Goal: Information Seeking & Learning: Learn about a topic

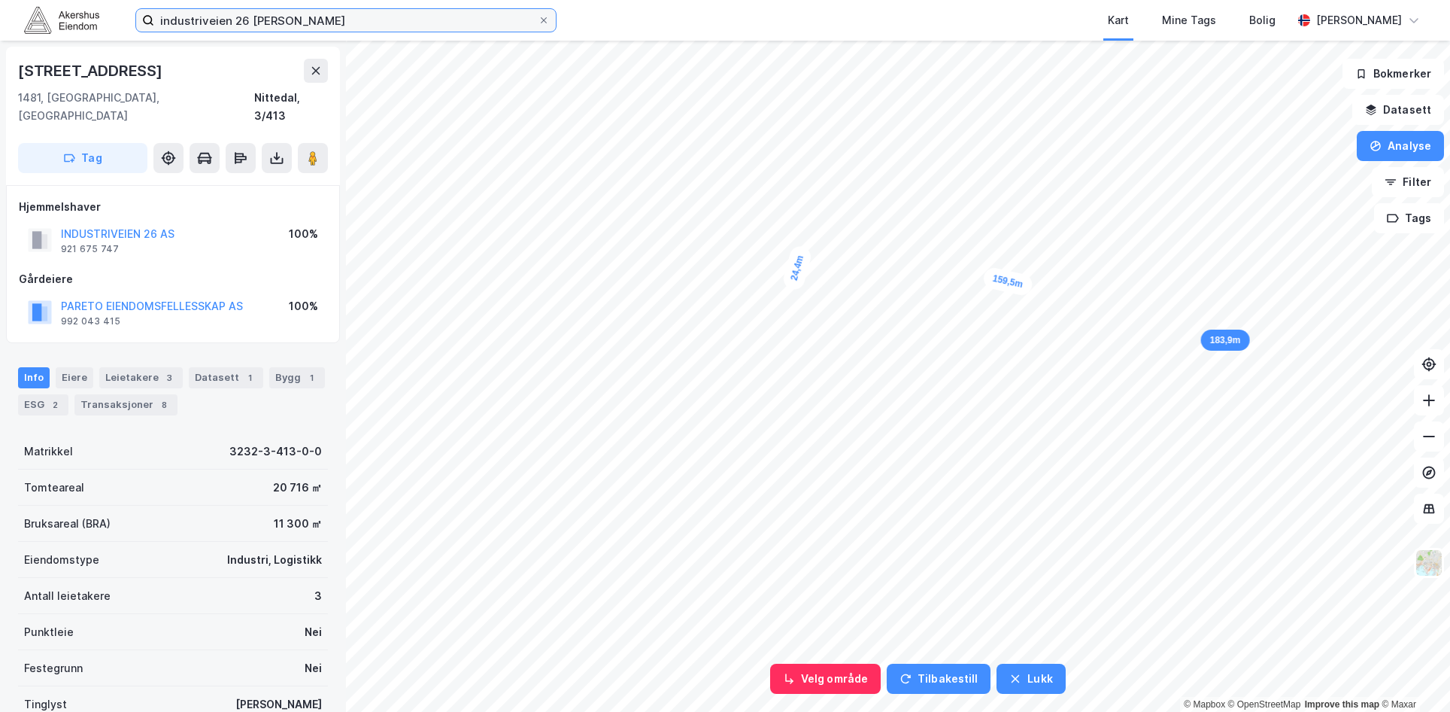
click at [347, 15] on input "industriveien 26 [PERSON_NAME]" at bounding box center [346, 20] width 384 height 23
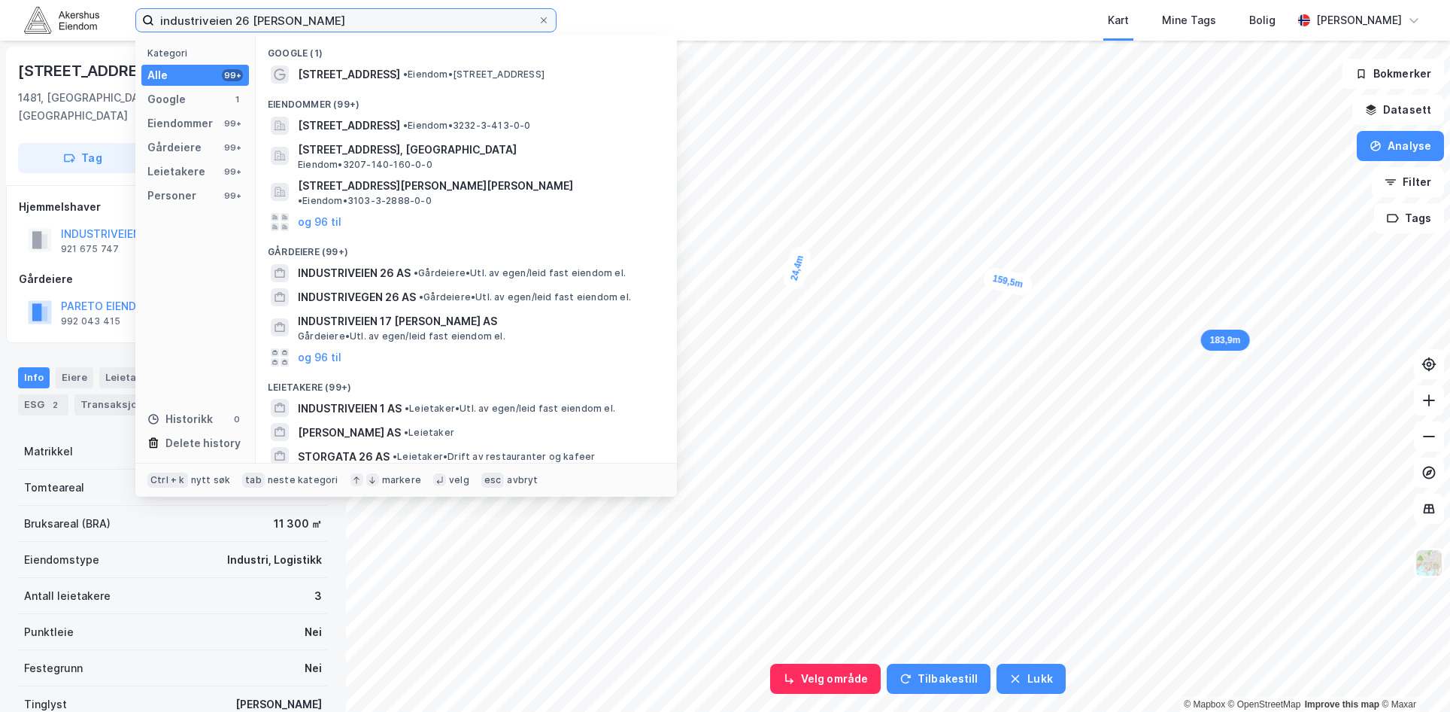
click at [347, 15] on input "industriveien 26 [PERSON_NAME]" at bounding box center [346, 20] width 384 height 23
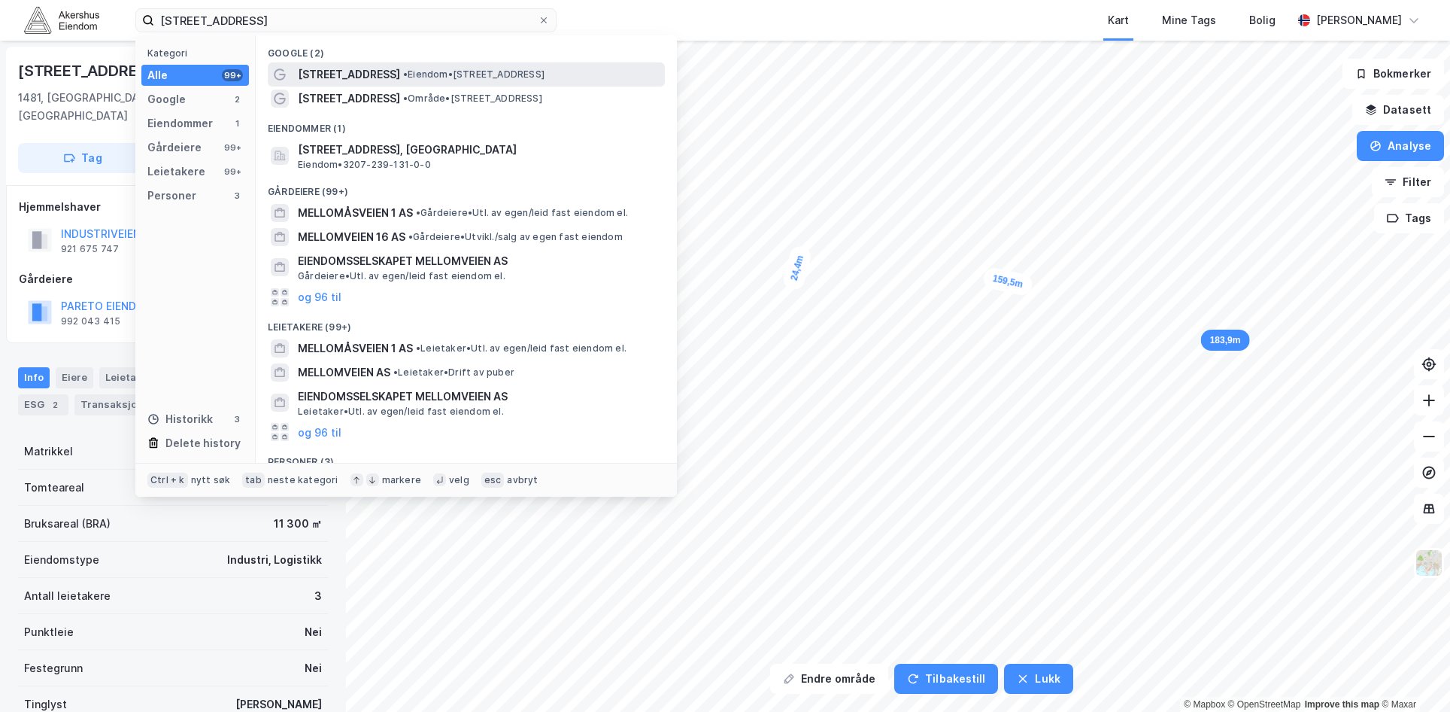
click at [370, 62] on div "[STREET_ADDRESS] • Eiendom • [STREET_ADDRESS]" at bounding box center [466, 74] width 397 height 24
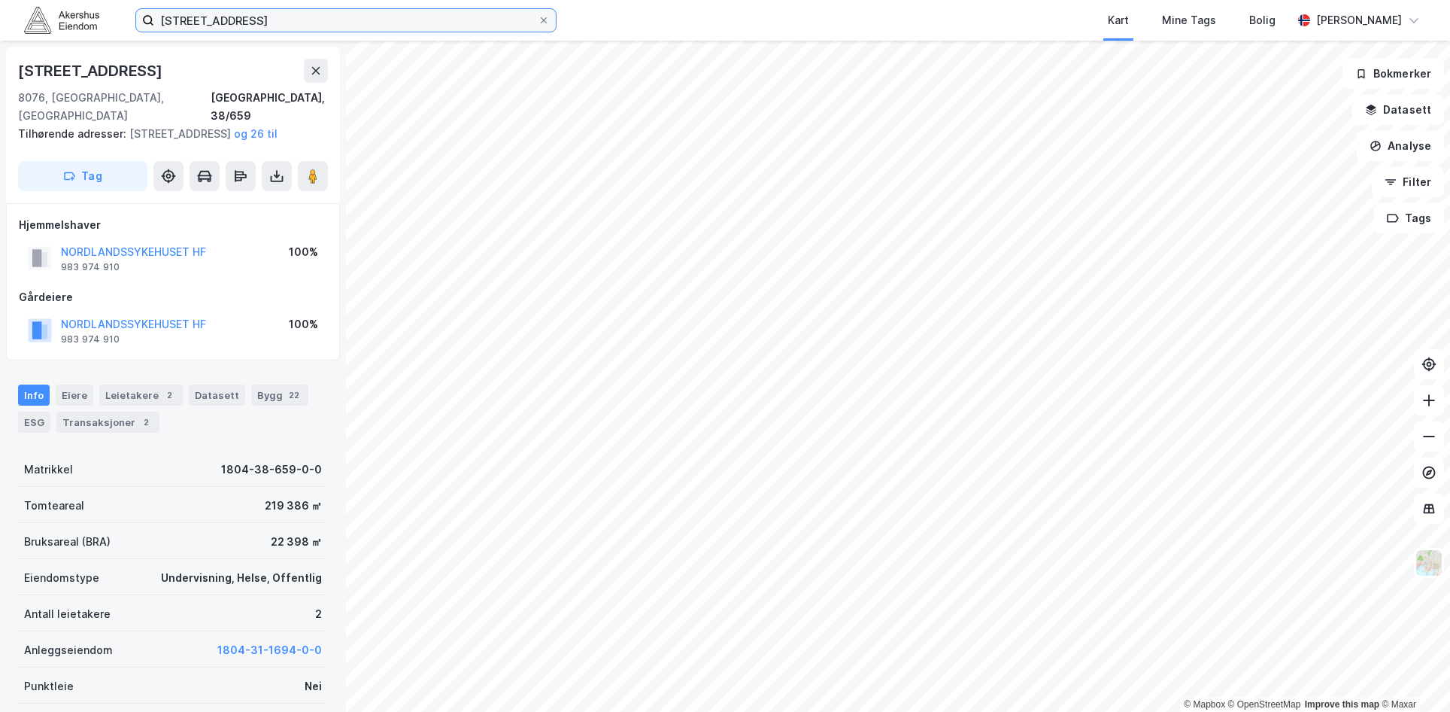
click at [290, 23] on input "[STREET_ADDRESS]" at bounding box center [346, 20] width 384 height 23
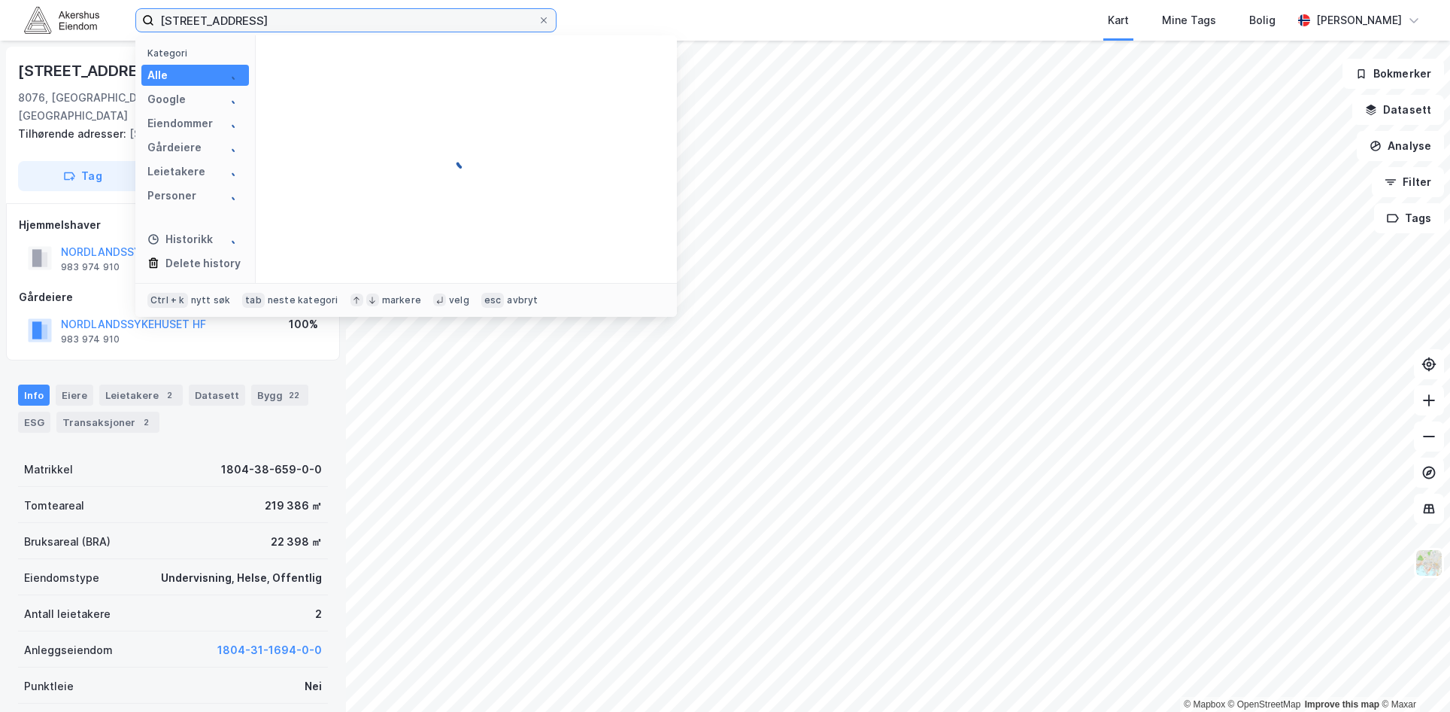
type input "[STREET_ADDRESS]"
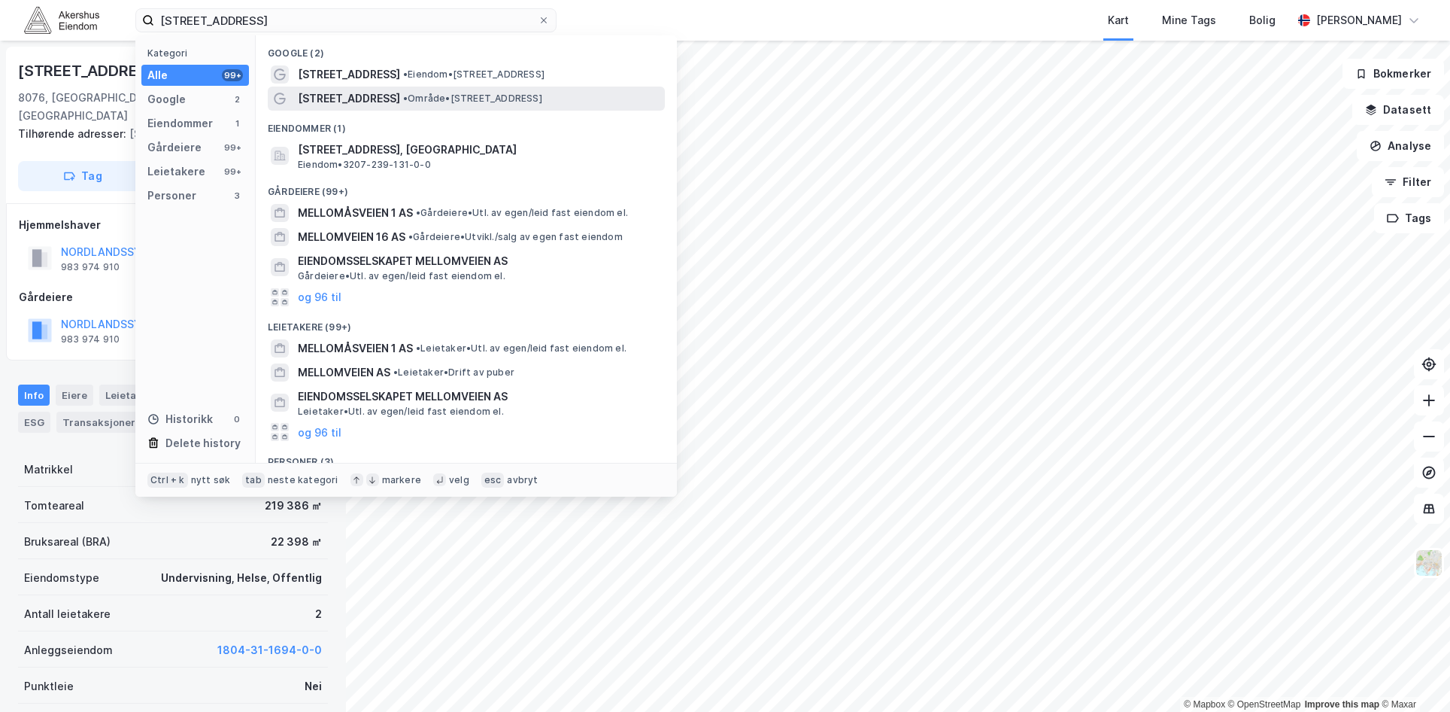
click at [480, 101] on span "• Område • [STREET_ADDRESS]" at bounding box center [472, 99] width 139 height 12
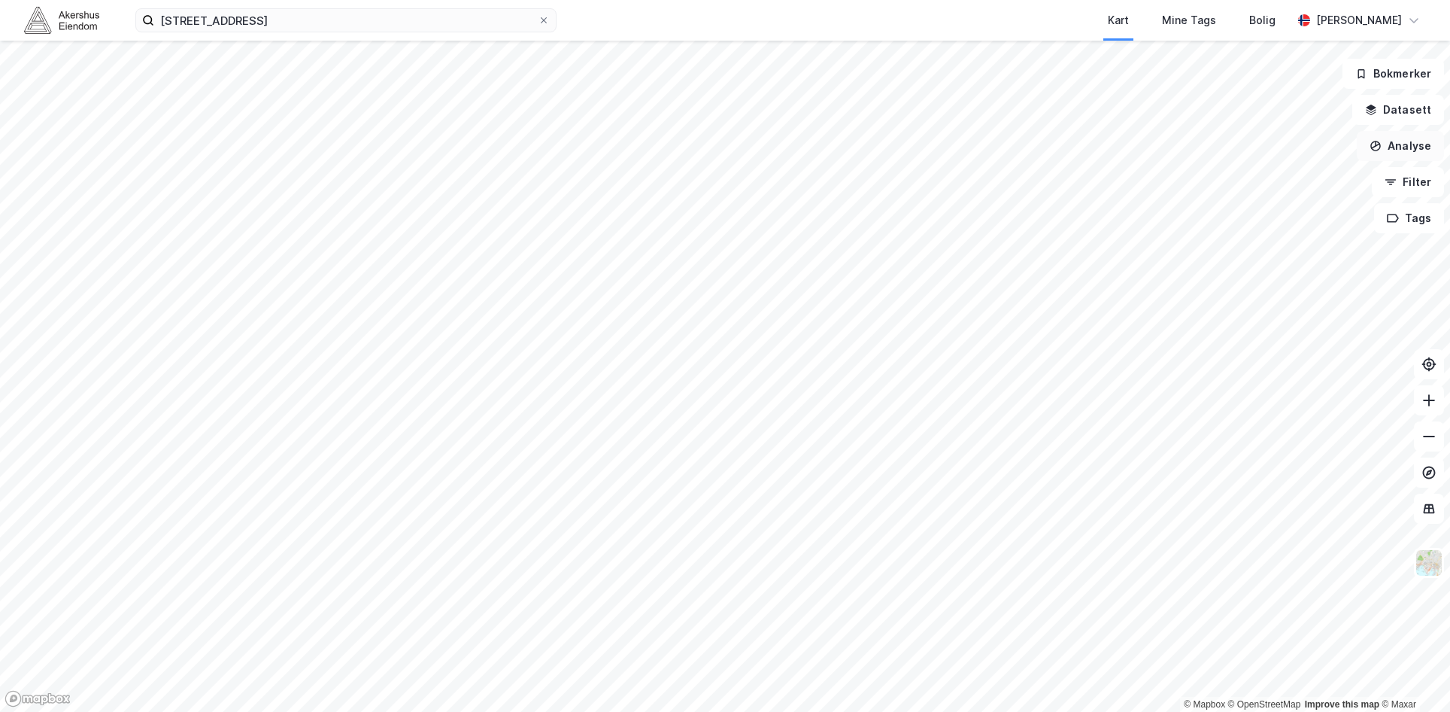
click at [1420, 156] on button "Analyse" at bounding box center [1400, 146] width 87 height 30
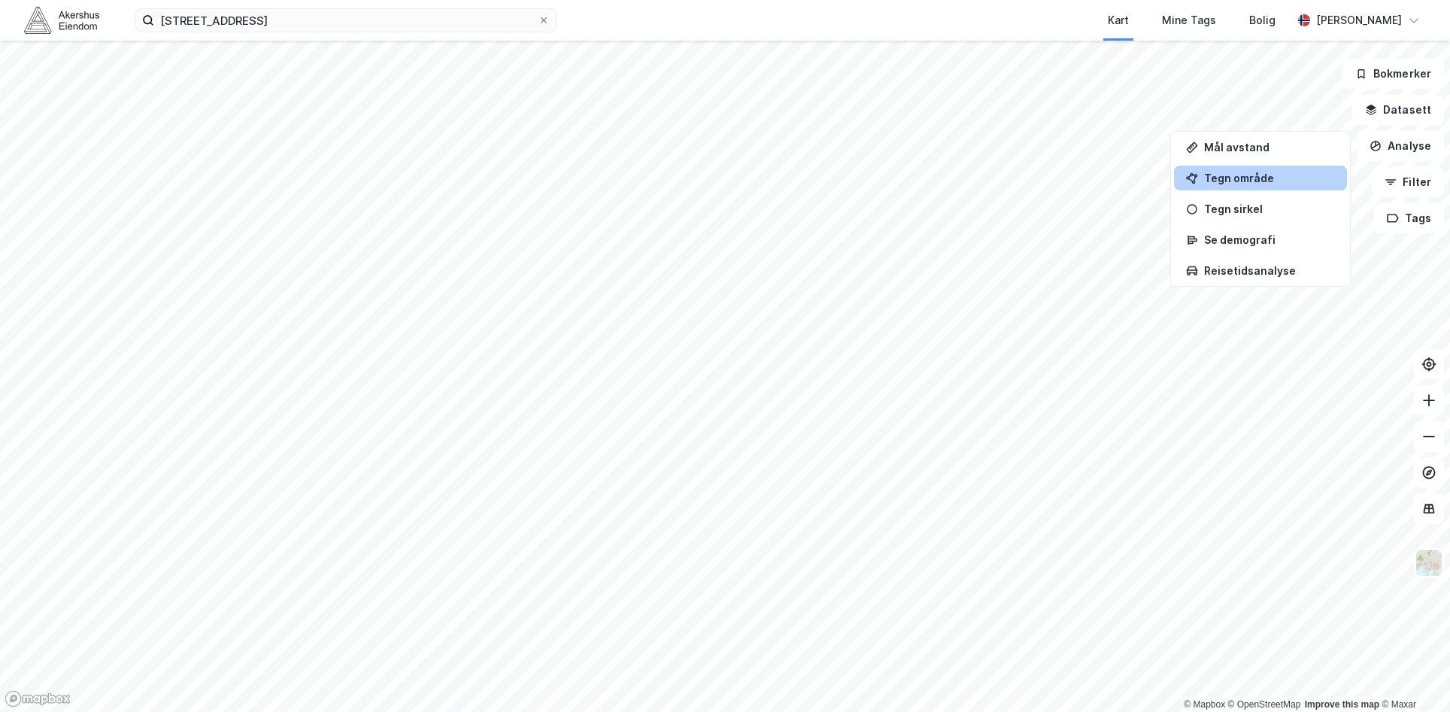
click at [1268, 178] on div "Tegn område" at bounding box center [1269, 178] width 131 height 13
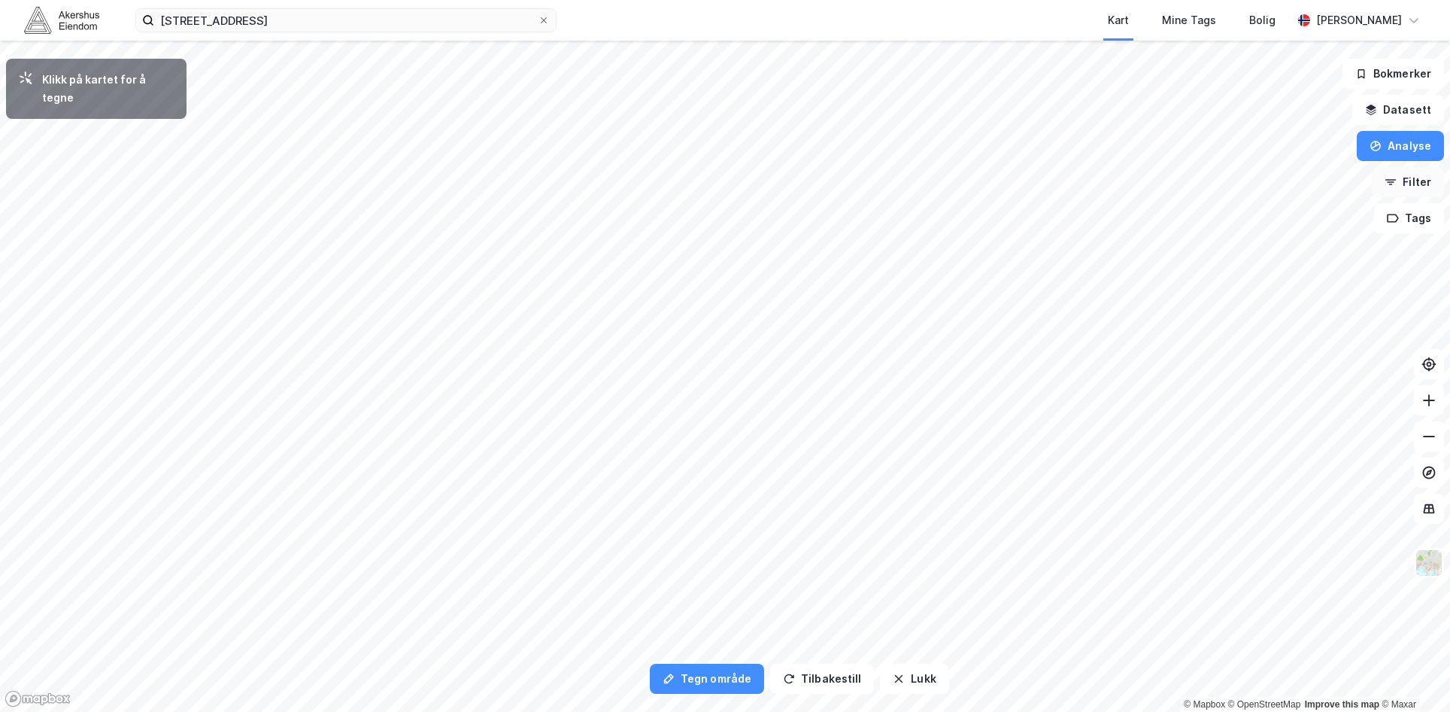
click at [1413, 175] on button "Filter" at bounding box center [1408, 182] width 72 height 30
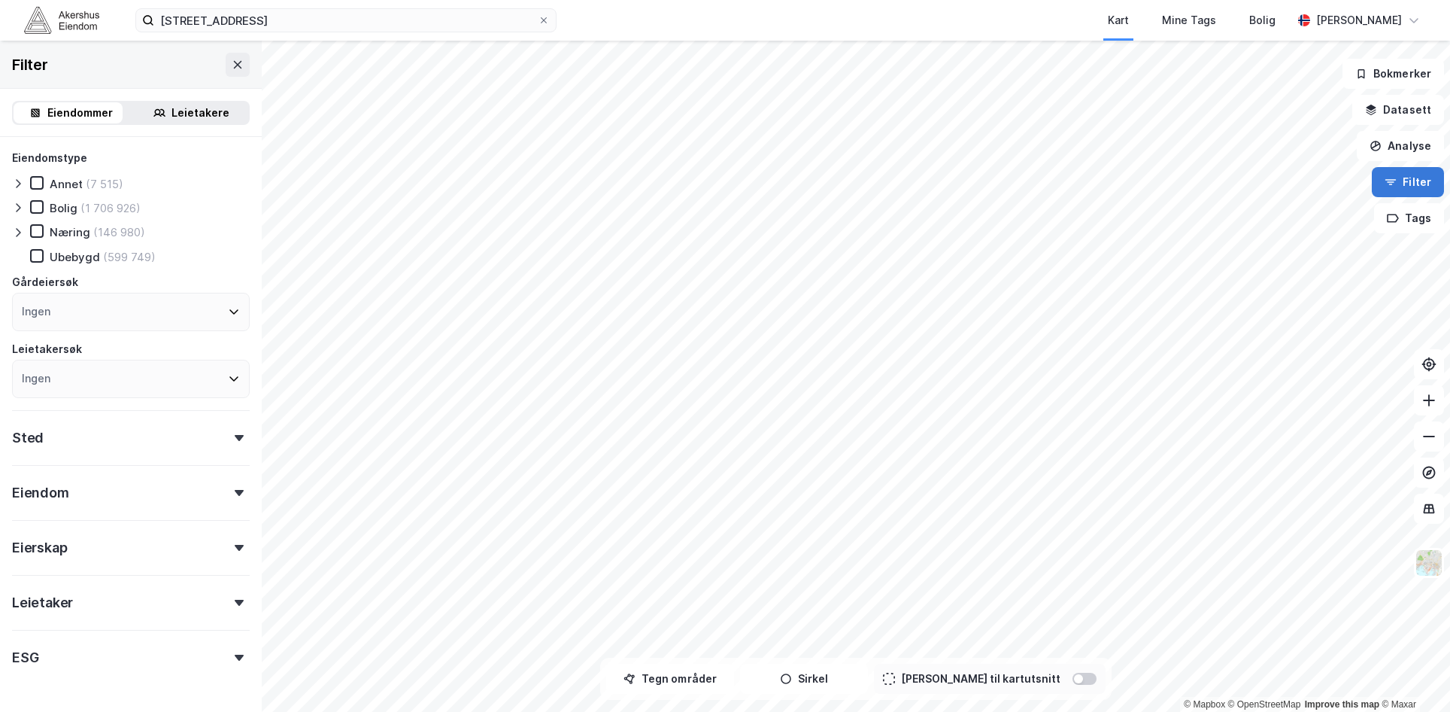
click at [1413, 175] on button "Filter" at bounding box center [1408, 182] width 72 height 30
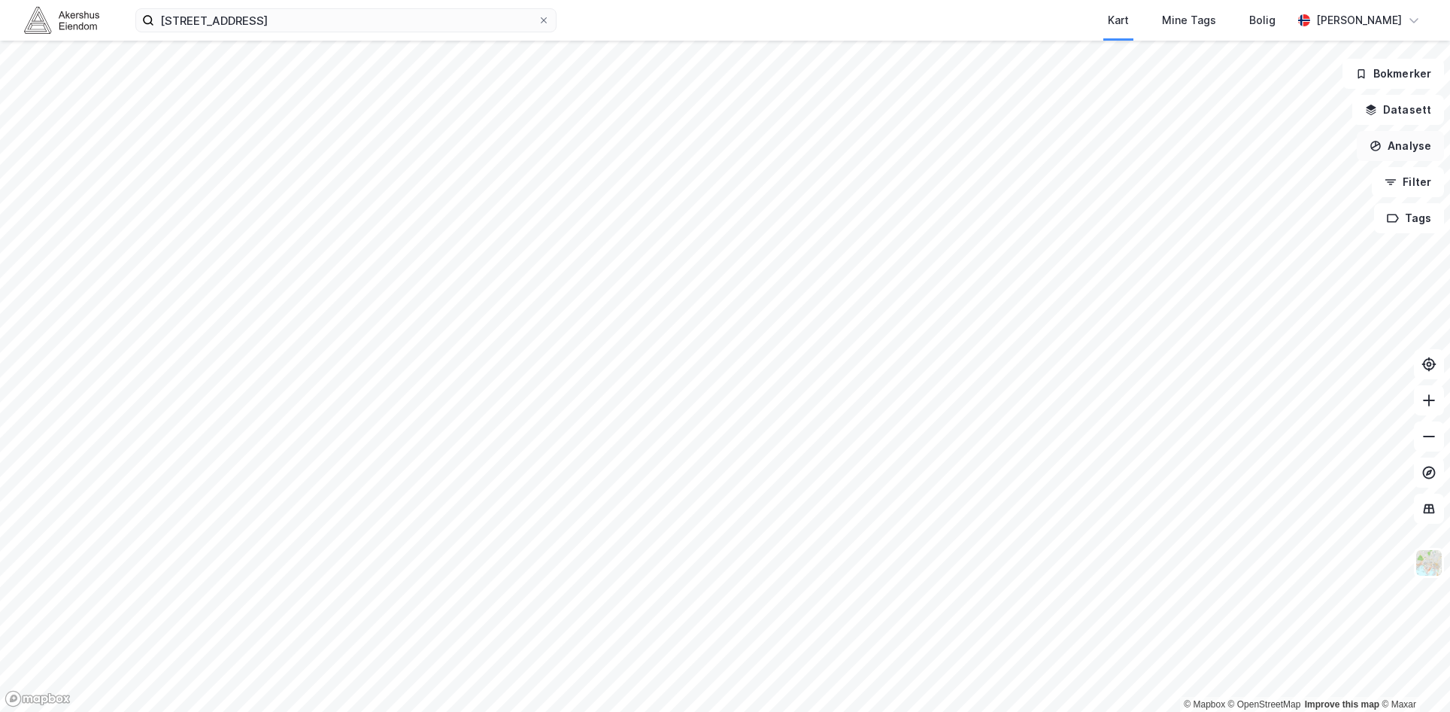
click at [1419, 136] on button "Analyse" at bounding box center [1400, 146] width 87 height 30
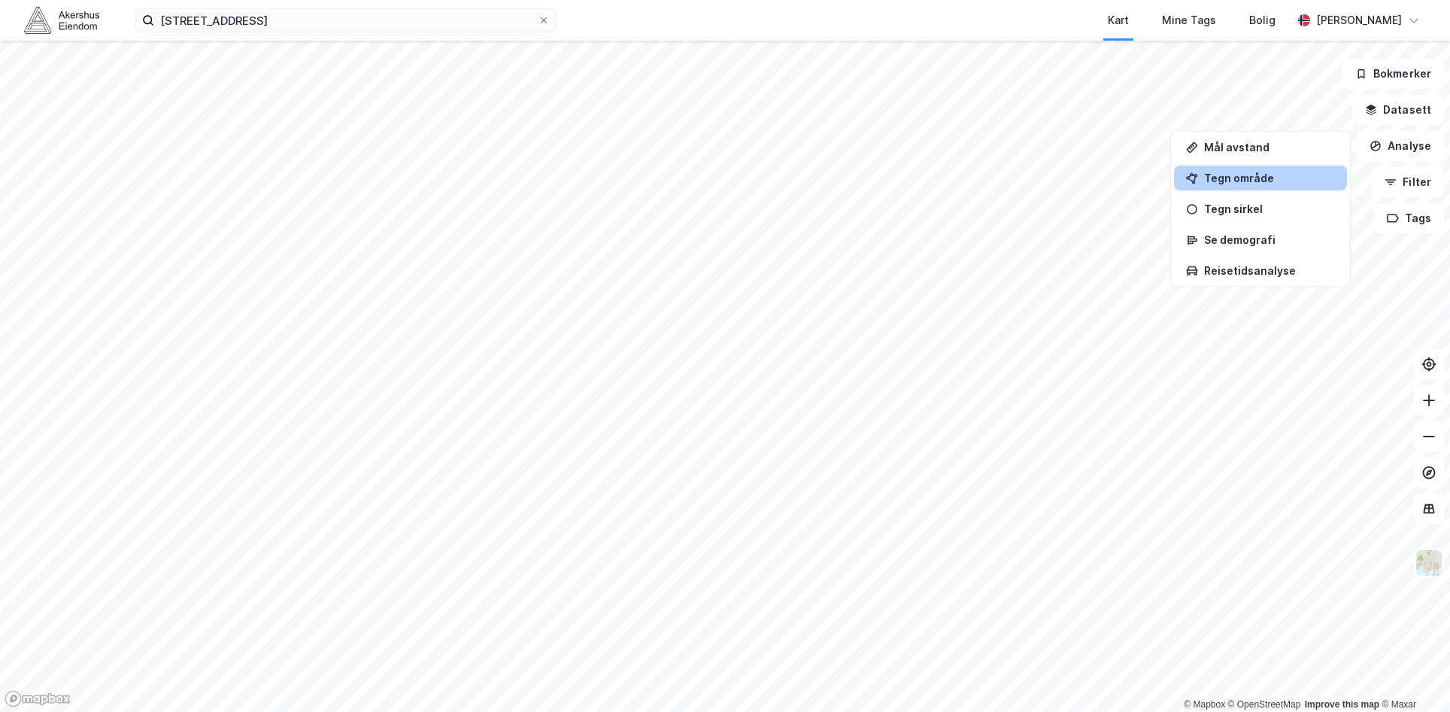
click at [1274, 186] on div "Tegn område" at bounding box center [1260, 177] width 173 height 25
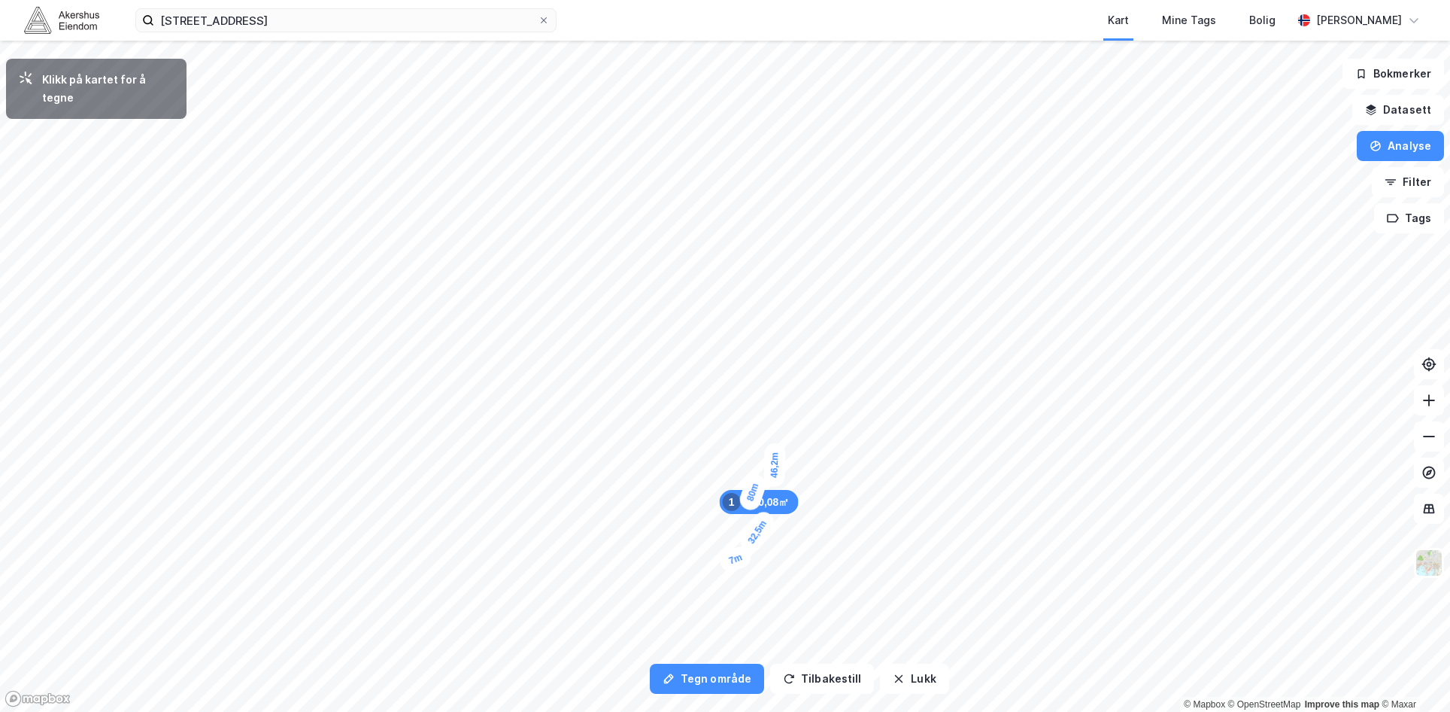
click at [730, 560] on div "7m" at bounding box center [736, 559] width 37 height 31
click at [569, 340] on div "7m" at bounding box center [568, 346] width 21 height 31
click at [791, 409] on div "10,8m" at bounding box center [783, 415] width 46 height 45
click at [712, 679] on button "Tegn område" at bounding box center [707, 678] width 114 height 30
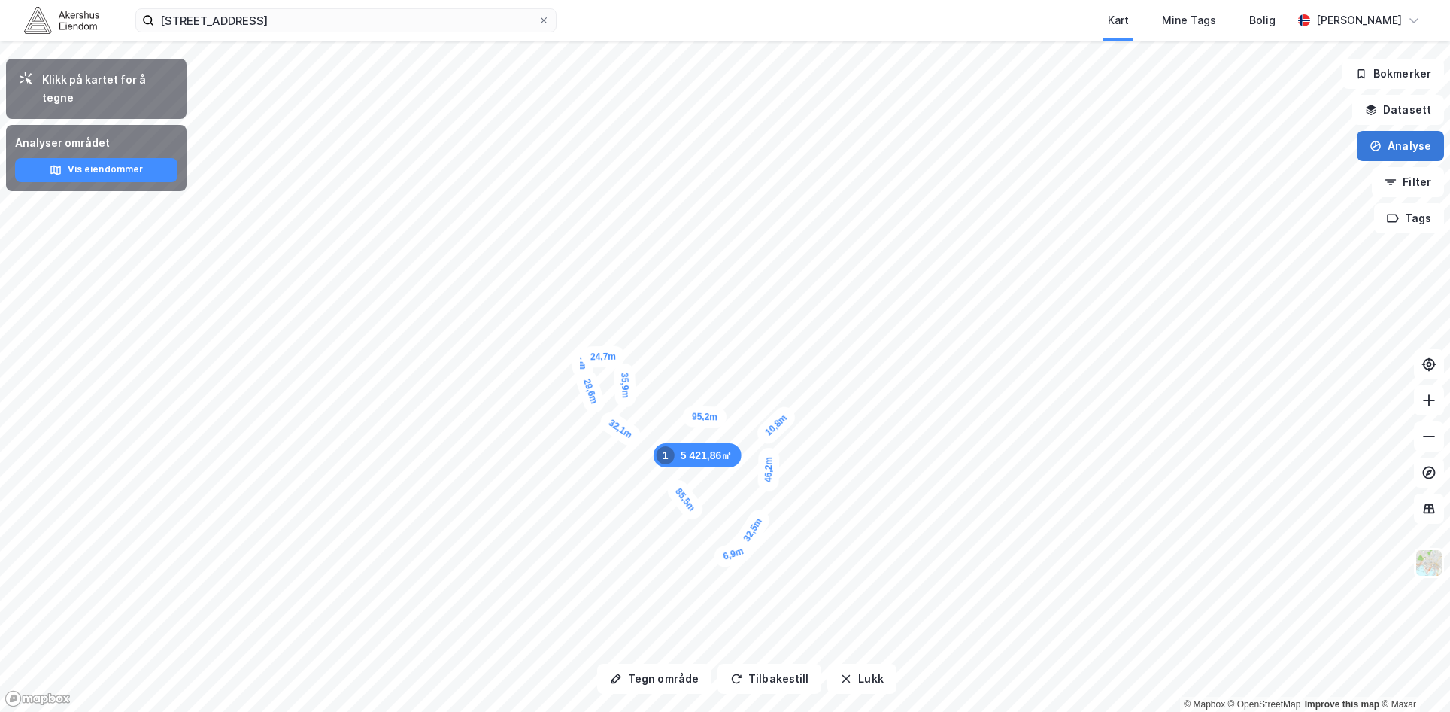
click at [1401, 156] on button "Analyse" at bounding box center [1400, 146] width 87 height 30
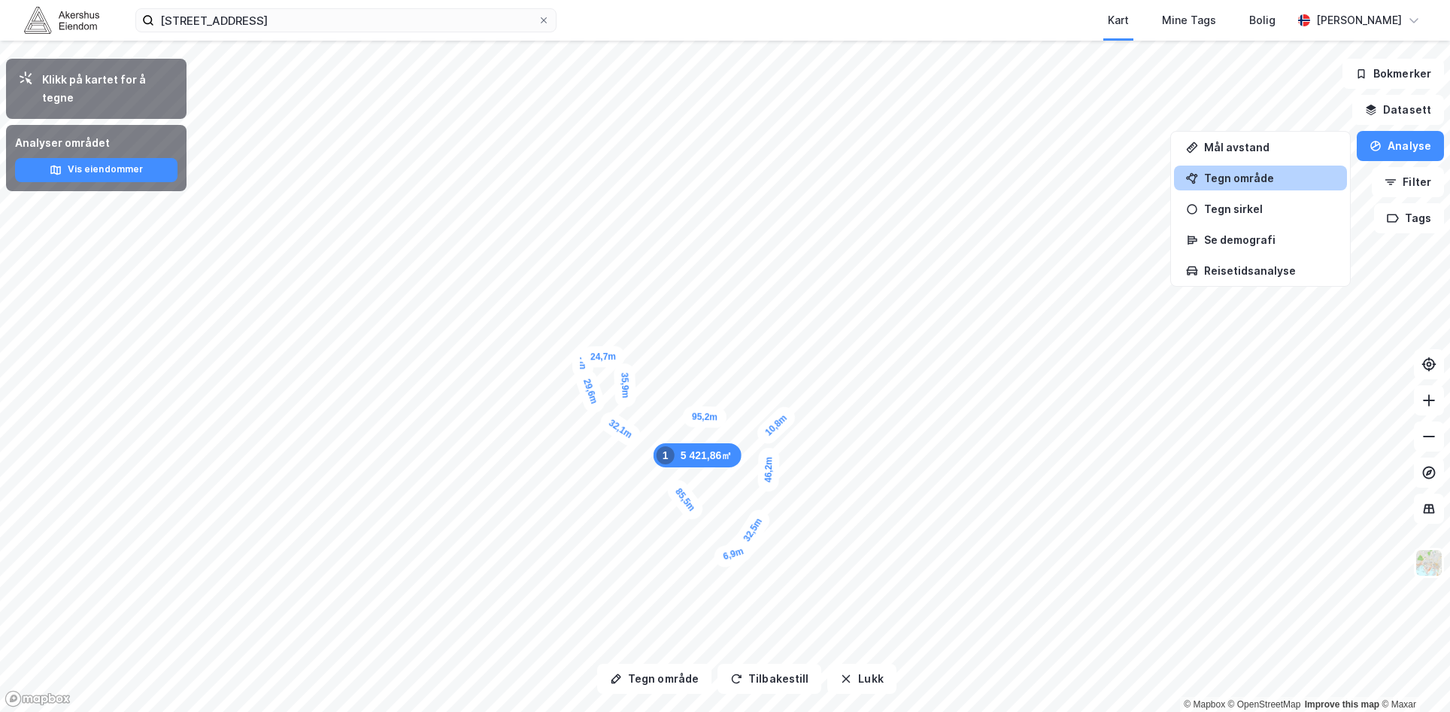
click at [1267, 177] on div "Tegn område" at bounding box center [1269, 178] width 131 height 13
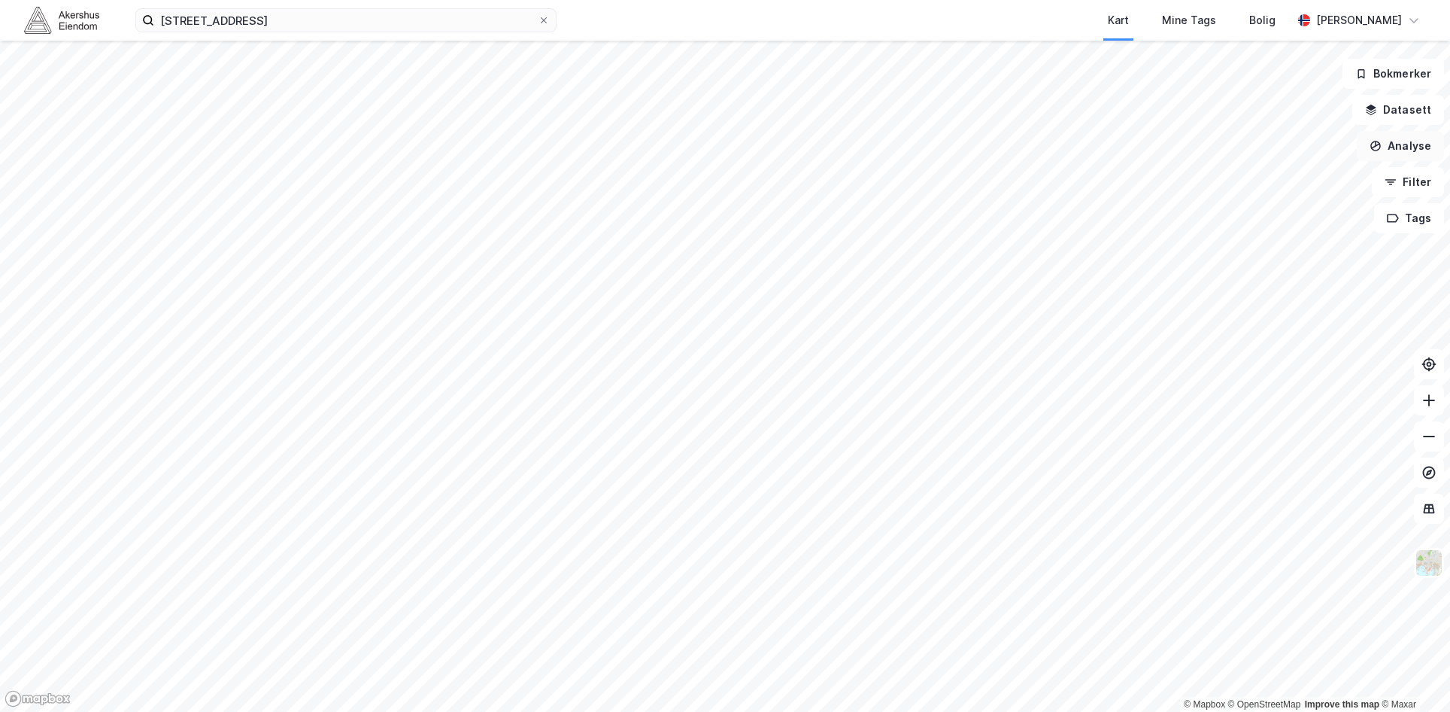
click at [1414, 145] on button "Analyse" at bounding box center [1400, 146] width 87 height 30
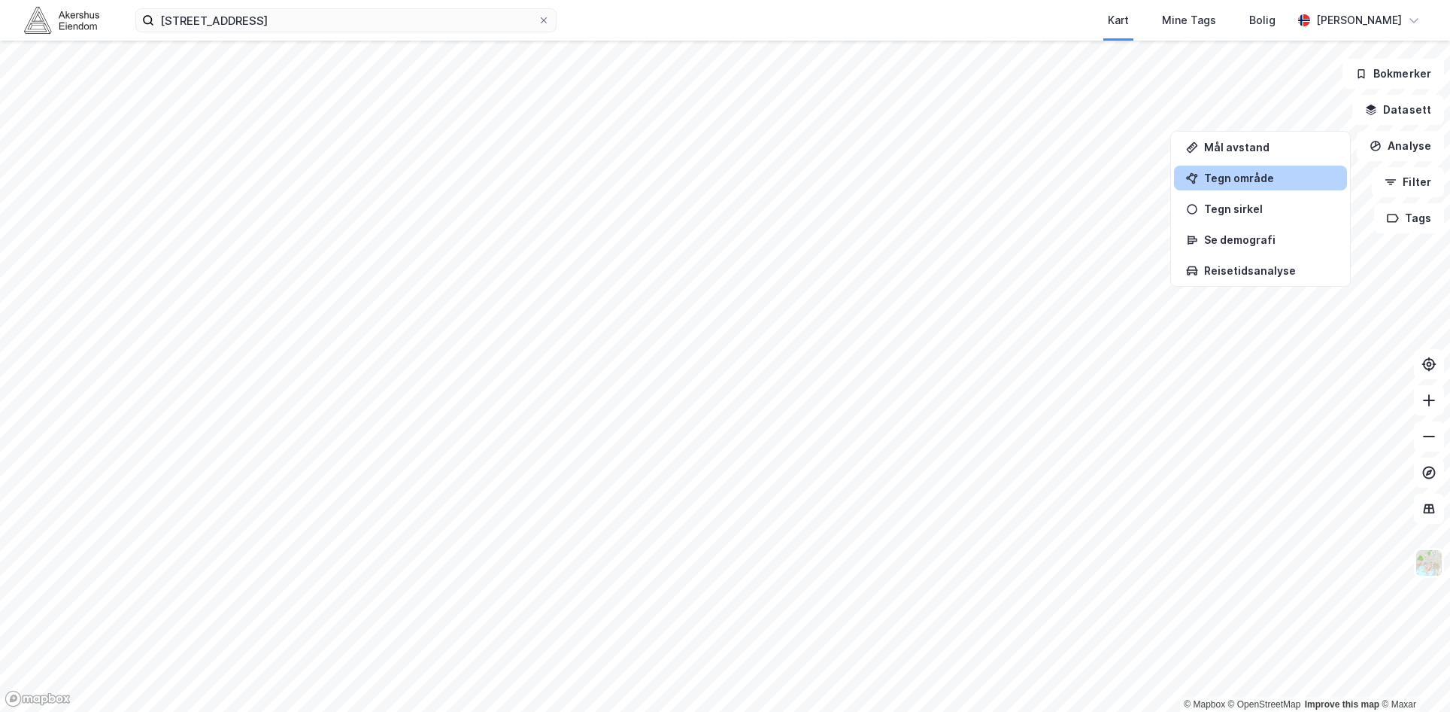
click at [1262, 180] on div "Tegn område" at bounding box center [1269, 178] width 131 height 13
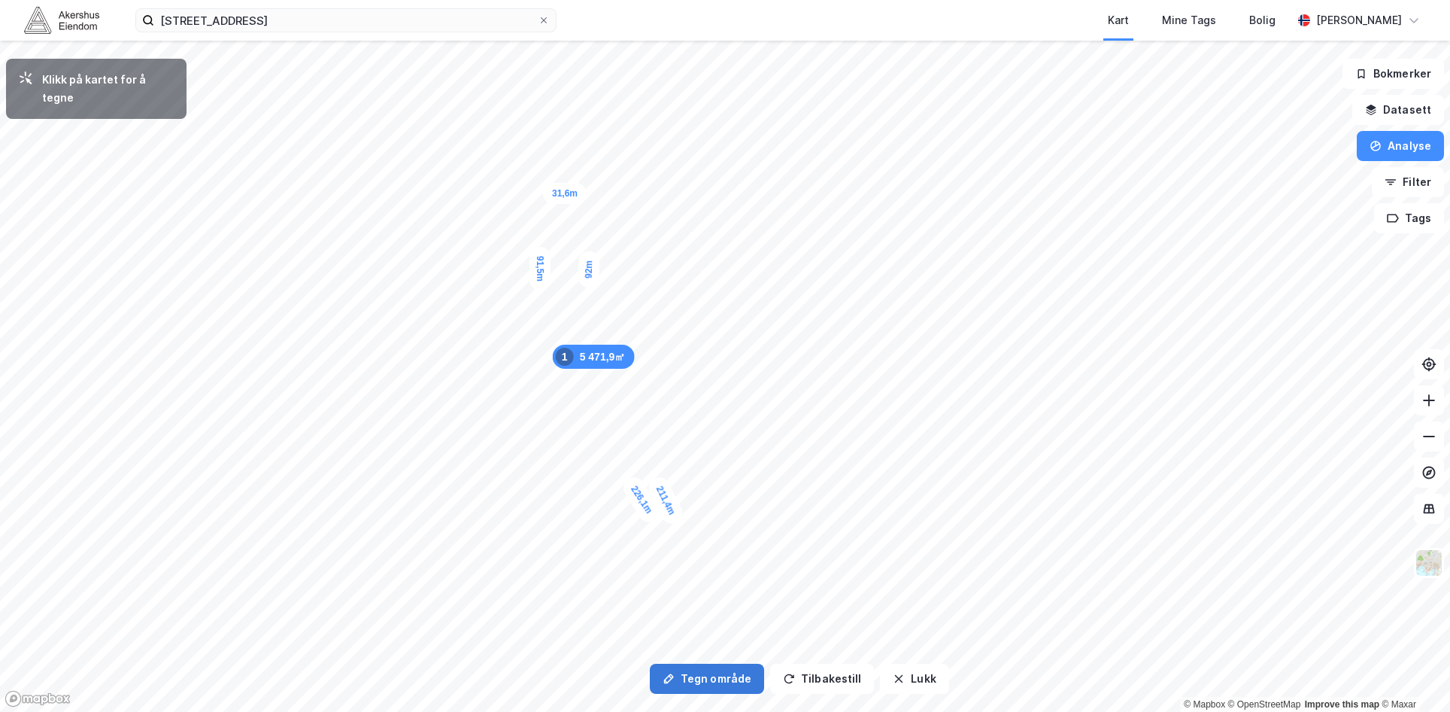
click at [718, 682] on button "Tegn område" at bounding box center [707, 678] width 114 height 30
